Goal: Navigation & Orientation: Understand site structure

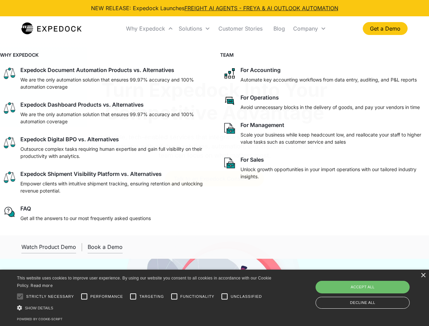
click at [150, 29] on div "Why Expedock" at bounding box center [145, 28] width 39 height 7
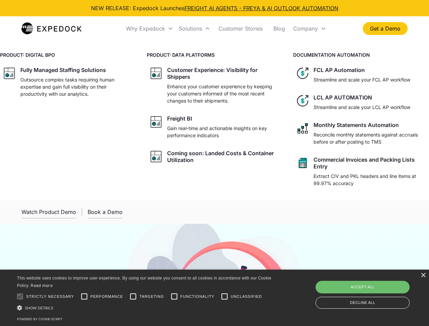
click at [194, 29] on div "Solutions" at bounding box center [190, 28] width 23 height 7
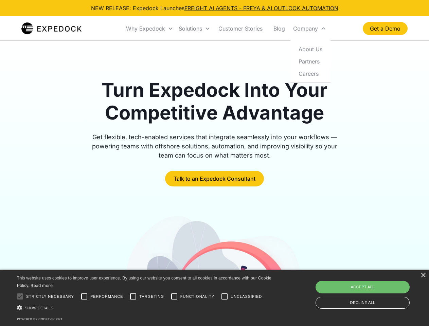
click at [309, 29] on div "Company" at bounding box center [305, 28] width 25 height 7
click at [20, 296] on div at bounding box center [20, 297] width 14 height 14
click at [84, 296] on input "Performance" at bounding box center [84, 297] width 14 height 14
checkbox input "true"
click at [133, 296] on input "Targeting" at bounding box center [133, 297] width 14 height 14
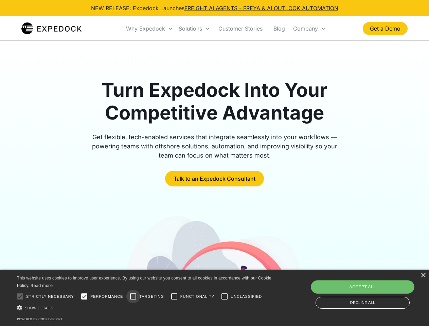
checkbox input "true"
click at [174, 296] on input "Functionality" at bounding box center [174, 297] width 14 height 14
checkbox input "true"
click at [224, 296] on input "Unclassified" at bounding box center [225, 297] width 14 height 14
checkbox input "true"
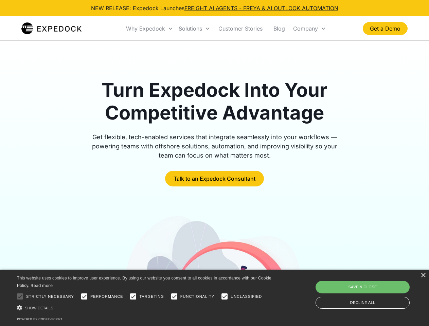
click at [145, 308] on div "Show details Hide details" at bounding box center [145, 307] width 257 height 7
